Goal: Task Accomplishment & Management: Manage account settings

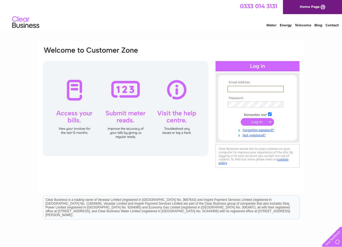
click at [257, 89] on input "text" at bounding box center [256, 89] width 56 height 7
type input "charleshii@hotmail.com"
click at [241, 118] on input "submit" at bounding box center [257, 122] width 33 height 8
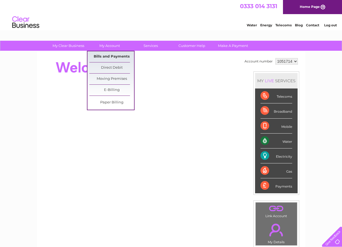
click at [116, 57] on link "Bills and Payments" at bounding box center [111, 56] width 45 height 11
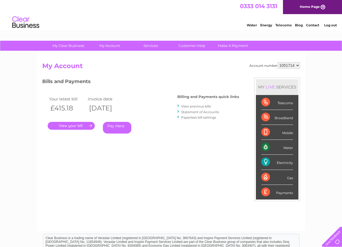
click at [80, 125] on link "." at bounding box center [71, 126] width 47 height 8
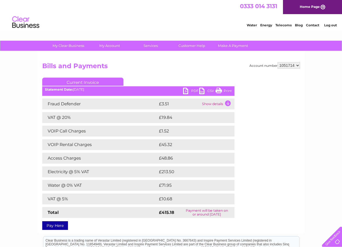
click at [191, 93] on link "PDF" at bounding box center [191, 92] width 16 height 8
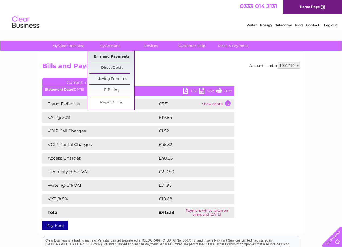
click at [114, 57] on link "Bills and Payments" at bounding box center [111, 56] width 45 height 11
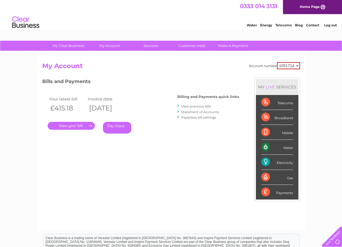
click at [194, 106] on link "View previous bills" at bounding box center [196, 106] width 30 height 4
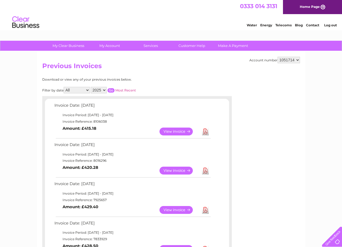
click at [173, 171] on link "View" at bounding box center [180, 170] width 40 height 8
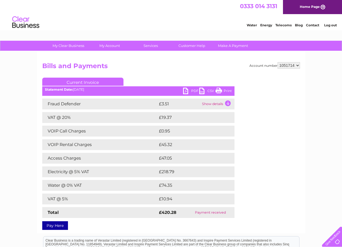
click at [191, 92] on link "PDF" at bounding box center [191, 92] width 16 height 8
